Goal: Transaction & Acquisition: Purchase product/service

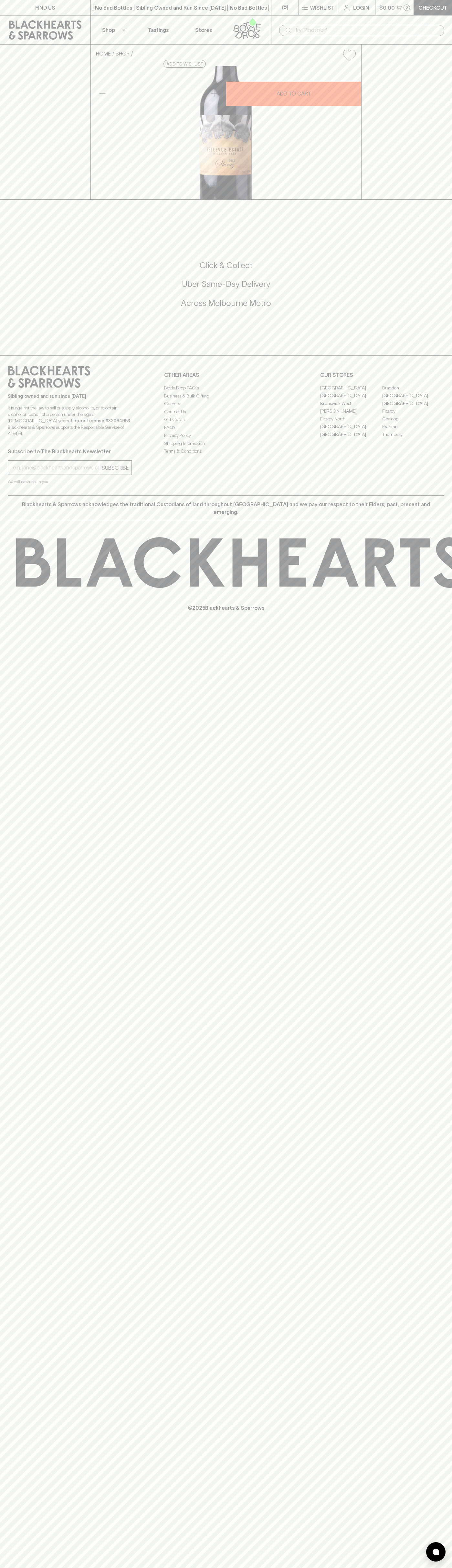
click at [354, 16] on div "​" at bounding box center [361, 30] width 181 height 29
click at [445, 1319] on div "FIND US | No Bad Bottles | Sibling Owned and Run Since 2006 | No Bad Bottles | …" at bounding box center [226, 784] width 452 height 1568
click at [12, 1567] on html "FIND US | No Bad Bottles | Sibling Owned and Run Since 2006 | No Bad Bottles | …" at bounding box center [226, 784] width 452 height 1568
click at [21, 200] on div "HOME SHOP Bellevue Estate Shiraz 2023 $28.00 Add to wishlist 10% discount when …" at bounding box center [226, 122] width 452 height 155
